Goal: Transaction & Acquisition: Purchase product/service

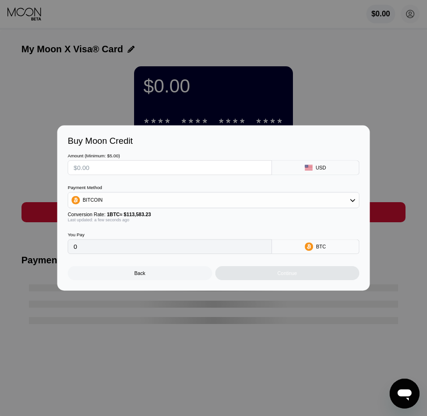
click at [413, 19] on div at bounding box center [217, 208] width 434 height 416
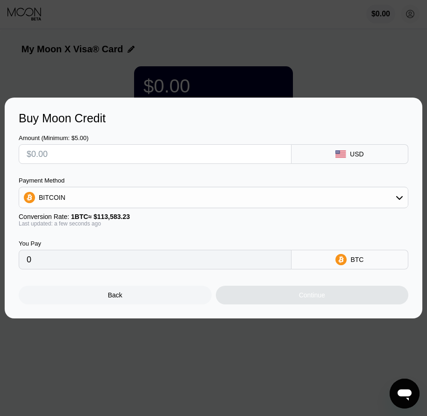
click at [69, 149] on input "text" at bounding box center [155, 154] width 257 height 19
type input "$1"
type input "0.00000881"
type input "$12"
type input "0.00010565"
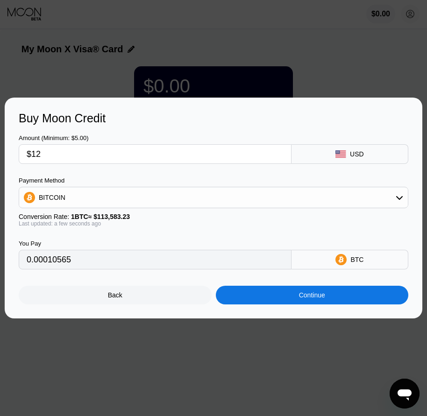
type input "$12"
click at [78, 200] on div "BITCOIN" at bounding box center [213, 197] width 389 height 19
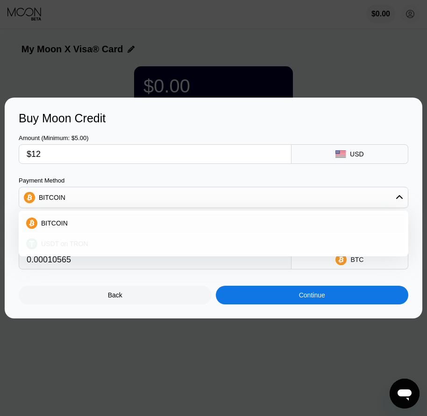
click at [61, 244] on span "USDT on TRON" at bounding box center [64, 243] width 47 height 7
type input "12.12"
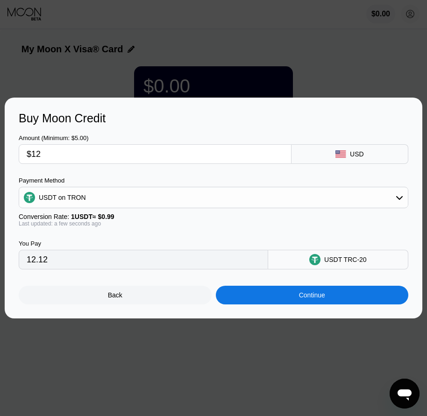
click at [322, 297] on div "Continue" at bounding box center [312, 294] width 26 height 7
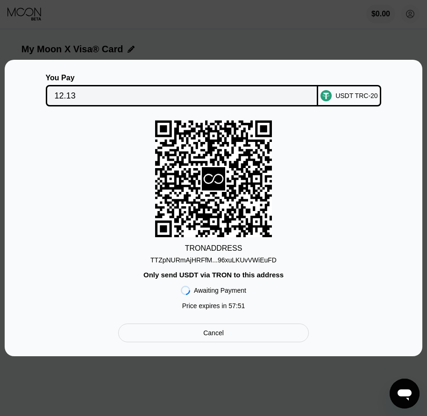
click at [223, 337] on div "Cancel" at bounding box center [213, 333] width 21 height 8
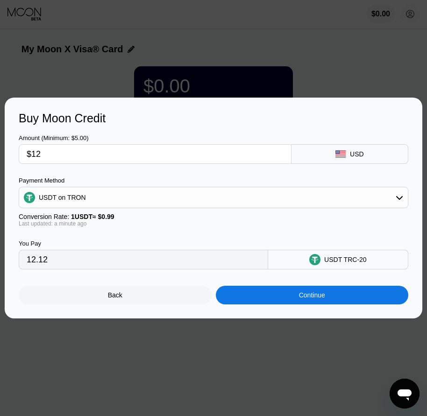
click at [120, 299] on div "Back" at bounding box center [115, 294] width 14 height 7
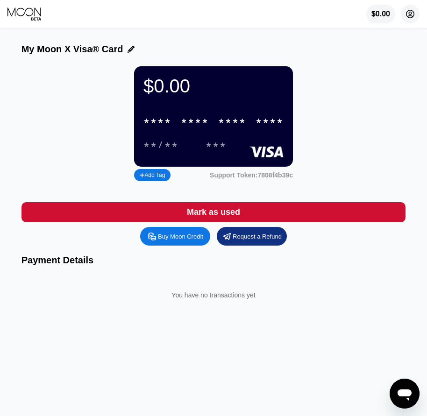
click at [408, 14] on circle at bounding box center [410, 14] width 19 height 19
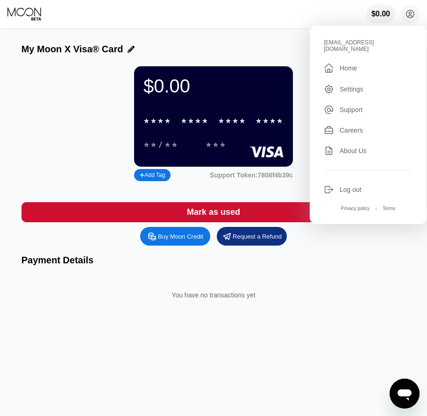
click at [229, 124] on div "* * * *" at bounding box center [232, 121] width 28 height 11
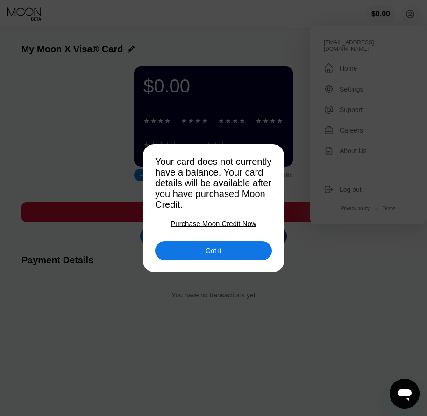
click at [214, 255] on div "Got it" at bounding box center [212, 251] width 15 height 8
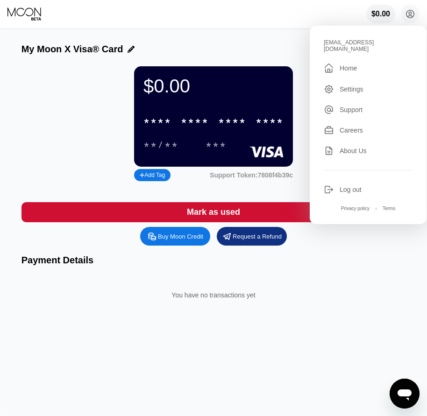
click at [351, 186] on div "Log out" at bounding box center [350, 189] width 22 height 7
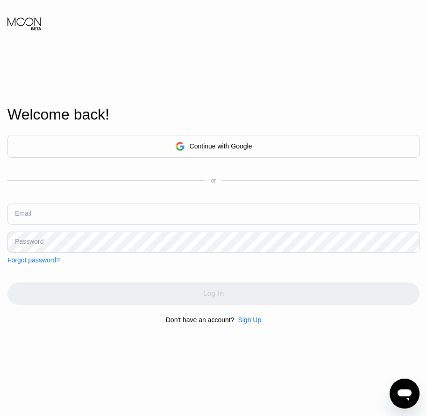
click at [247, 324] on div "Sign Up" at bounding box center [249, 319] width 23 height 7
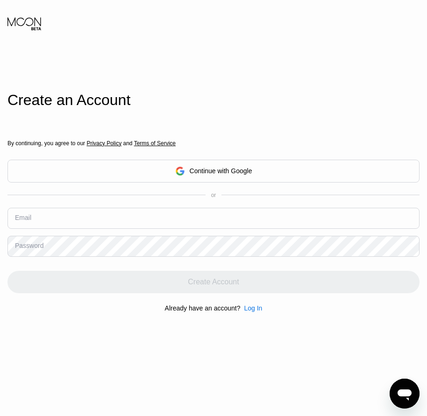
click at [247, 309] on div "Log In" at bounding box center [253, 307] width 18 height 7
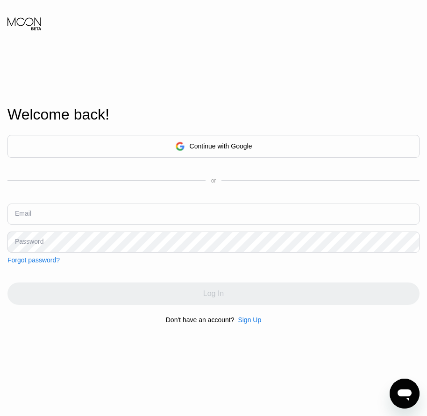
click at [43, 215] on input "text" at bounding box center [213, 214] width 412 height 21
paste input "pollywog@apmail.org"
type input "pollywog@apmail.org"
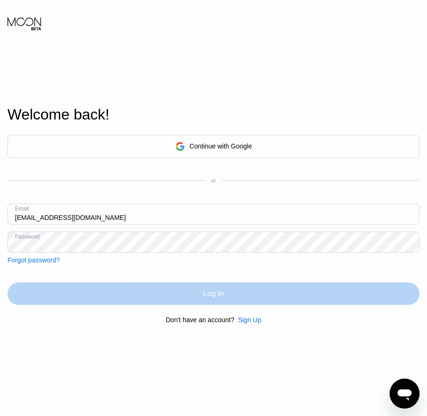
click at [177, 297] on div "Log In" at bounding box center [213, 294] width 412 height 22
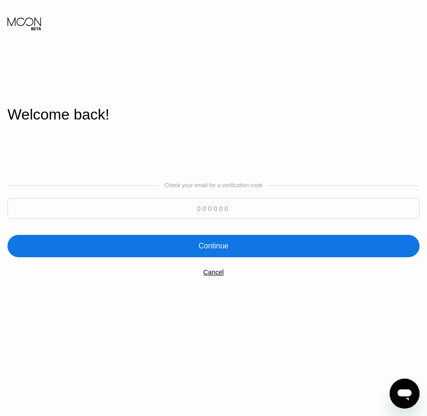
click at [225, 214] on input at bounding box center [213, 208] width 412 height 21
paste input "754533"
type input "754533"
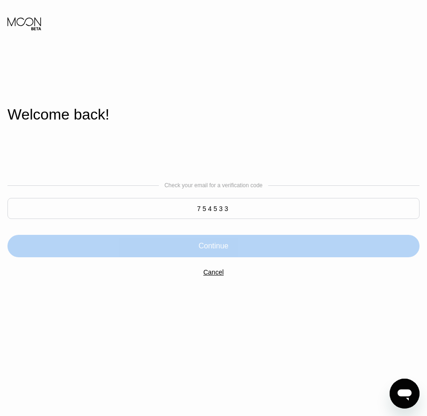
click at [226, 251] on div "Continue" at bounding box center [213, 245] width 30 height 9
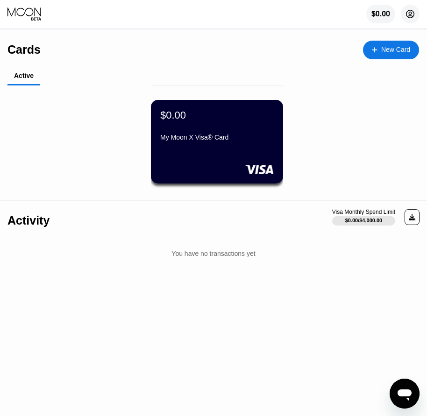
click at [409, 14] on icon at bounding box center [410, 14] width 5 height 5
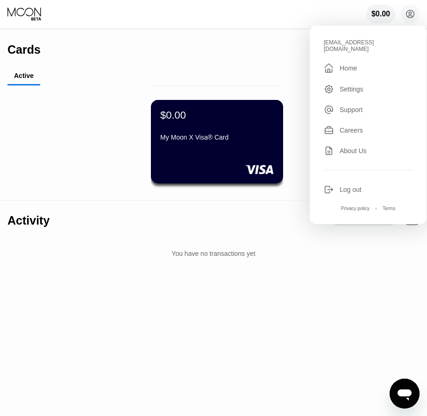
click at [213, 141] on div "My Moon X Visa® Card" at bounding box center [216, 137] width 113 height 7
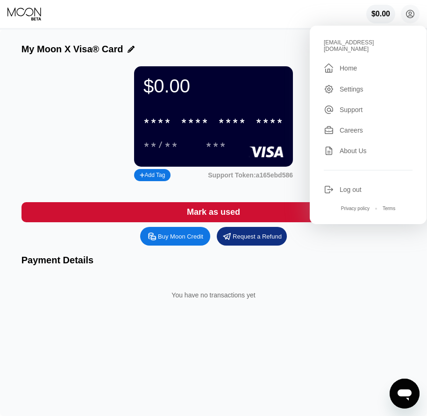
click at [220, 127] on div "* * * *" at bounding box center [232, 121] width 28 height 11
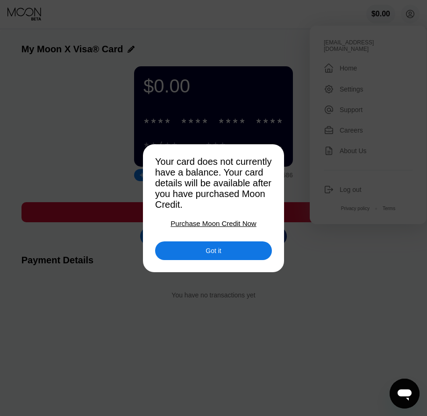
click at [222, 255] on div "Got it" at bounding box center [213, 250] width 117 height 19
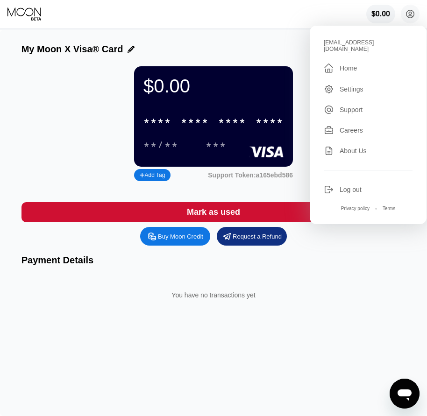
click at [170, 240] on div "Buy Moon Credit" at bounding box center [180, 237] width 45 height 8
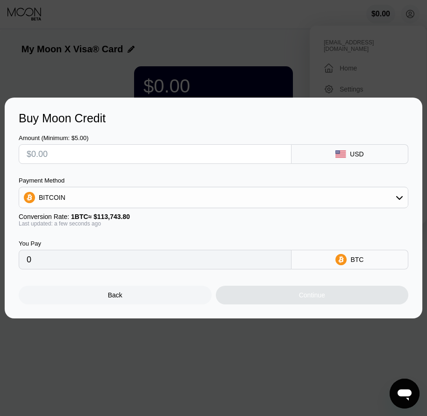
click at [62, 160] on input "text" at bounding box center [155, 154] width 257 height 19
type input "$1"
type input "0.00000880"
type input "$12"
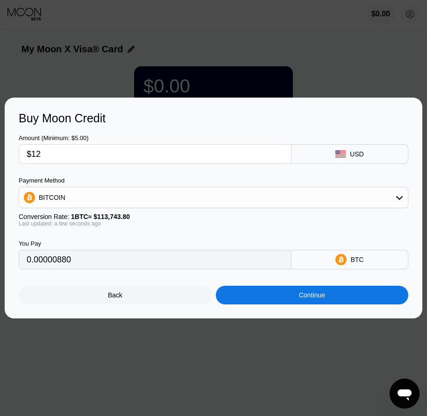
type input "0.00010551"
type input "$12"
click at [65, 202] on div "BITCOIN" at bounding box center [213, 197] width 389 height 19
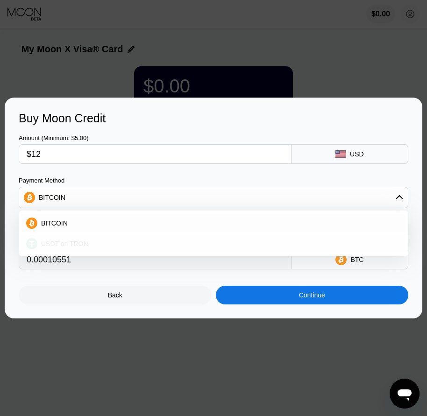
click at [65, 244] on span "USDT on TRON" at bounding box center [64, 243] width 47 height 7
type input "12.12"
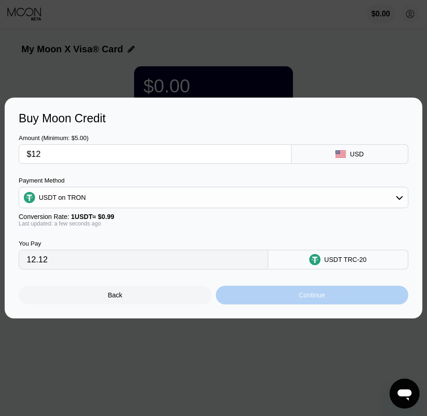
click at [300, 299] on div "Continue" at bounding box center [312, 294] width 26 height 7
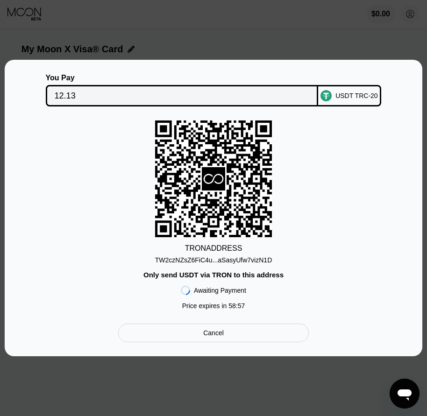
click at [224, 263] on div "TW2czNZsZ6FiC4u...aSasyUfw7vizN1D" at bounding box center [213, 259] width 117 height 7
click at [59, 94] on input "12.13" at bounding box center [182, 95] width 255 height 19
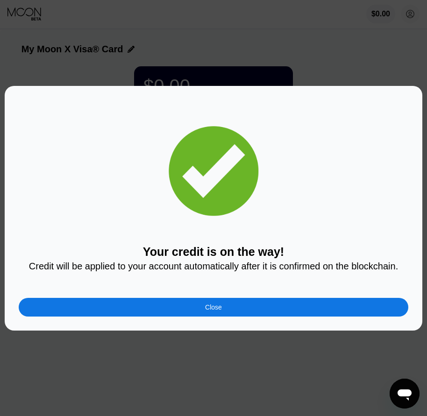
click at [228, 311] on div "Close" at bounding box center [213, 307] width 389 height 19
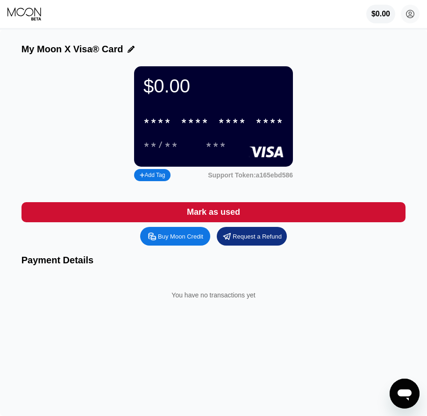
click at [231, 121] on div "* * * * * * * * * * * * ****" at bounding box center [213, 121] width 151 height 19
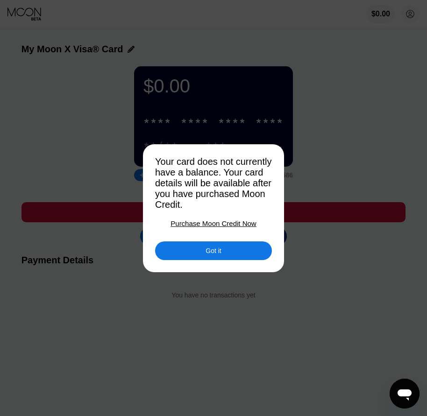
click at [217, 255] on div "Got it" at bounding box center [212, 251] width 15 height 8
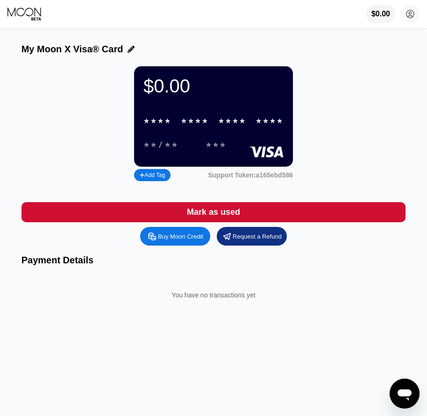
click at [234, 122] on div "* * * *" at bounding box center [232, 121] width 28 height 11
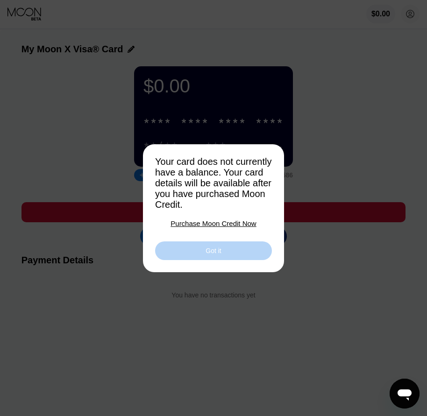
click at [221, 255] on div "Got it" at bounding box center [212, 251] width 15 height 8
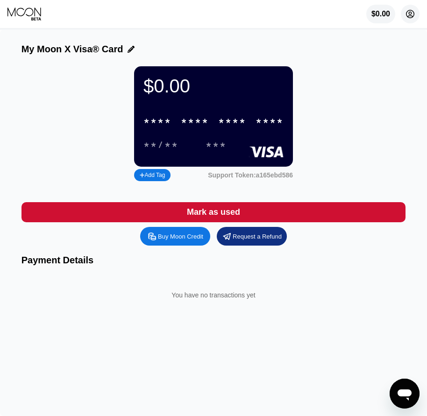
click at [412, 19] on circle at bounding box center [410, 14] width 19 height 19
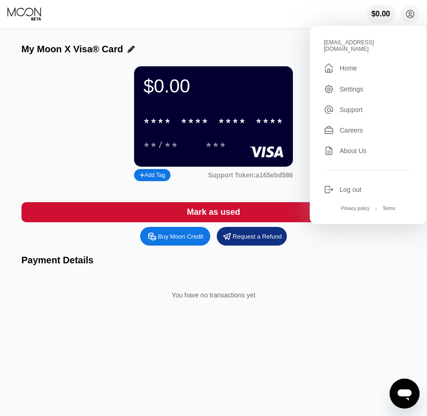
click at [212, 127] on div "* * * * * * * * * * * * ****" at bounding box center [213, 121] width 151 height 19
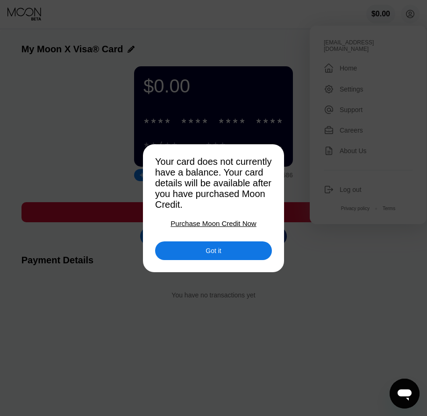
click at [112, 123] on div at bounding box center [217, 208] width 434 height 416
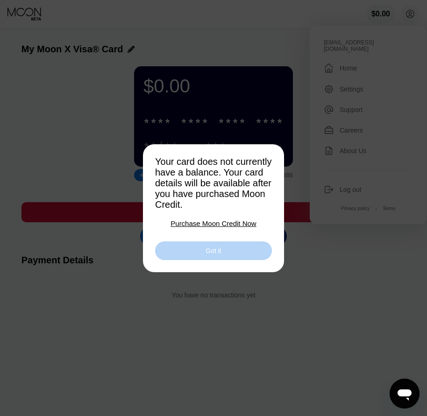
click at [208, 255] on div "Got it" at bounding box center [212, 251] width 15 height 8
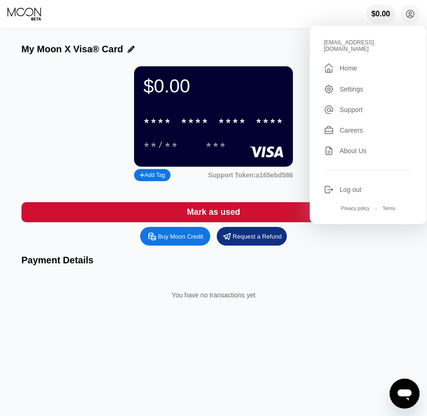
click at [211, 128] on div "* * * * * * * * * * * * ****" at bounding box center [213, 121] width 151 height 19
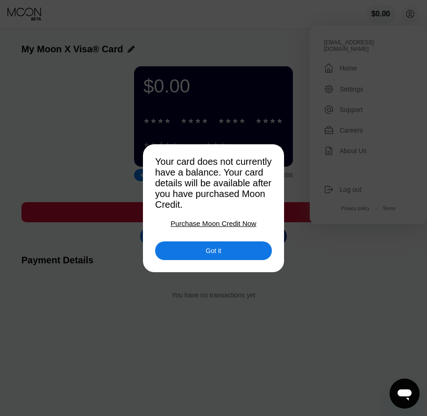
click at [210, 268] on div at bounding box center [217, 208] width 434 height 416
click at [210, 255] on div "Got it" at bounding box center [212, 251] width 15 height 8
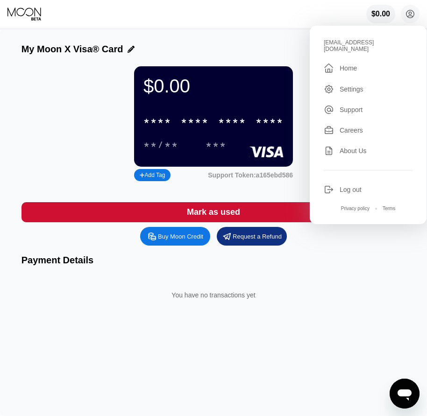
click at [209, 122] on div "* * * *" at bounding box center [195, 121] width 28 height 11
click at [211, 121] on div "* * * * * * * * * * * * 3115" at bounding box center [213, 121] width 151 height 19
click at [164, 151] on div "07/28" at bounding box center [160, 145] width 35 height 11
click at [216, 146] on div "522" at bounding box center [215, 145] width 21 height 11
